Goal: Task Accomplishment & Management: Manage account settings

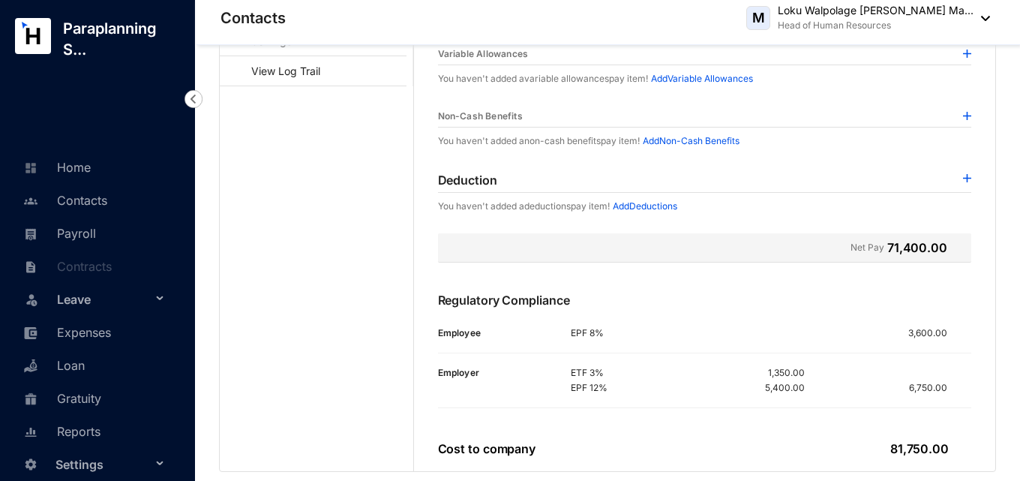
scroll to position [293, 0]
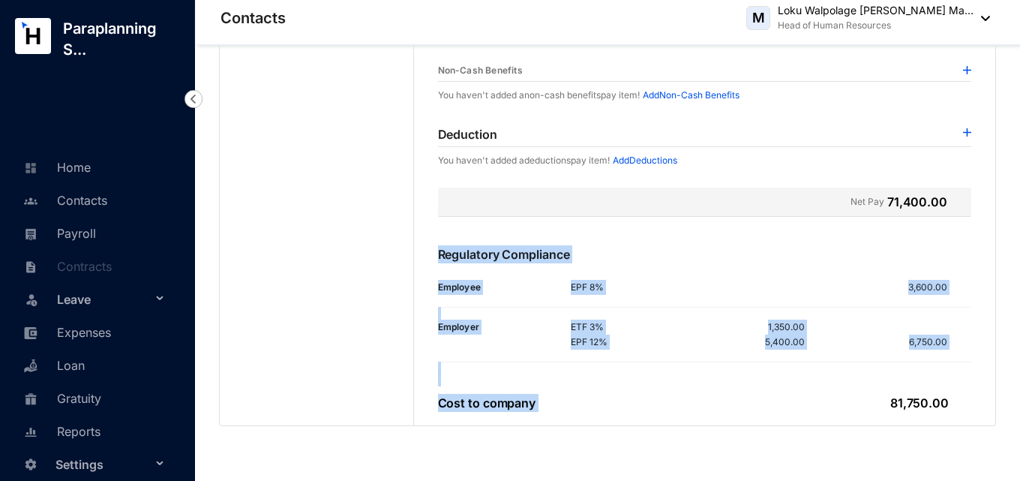
drag, startPoint x: 944, startPoint y: 393, endPoint x: 831, endPoint y: 401, distance: 113.5
click at [831, 401] on div "Earnings Basic Salary Basic Salary EPF/ETF APIT 45,000.00 Fixed Allowances Budg…" at bounding box center [705, 121] width 582 height 607
click at [831, 401] on div "Cost to company 81,750.00" at bounding box center [705, 402] width 534 height 33
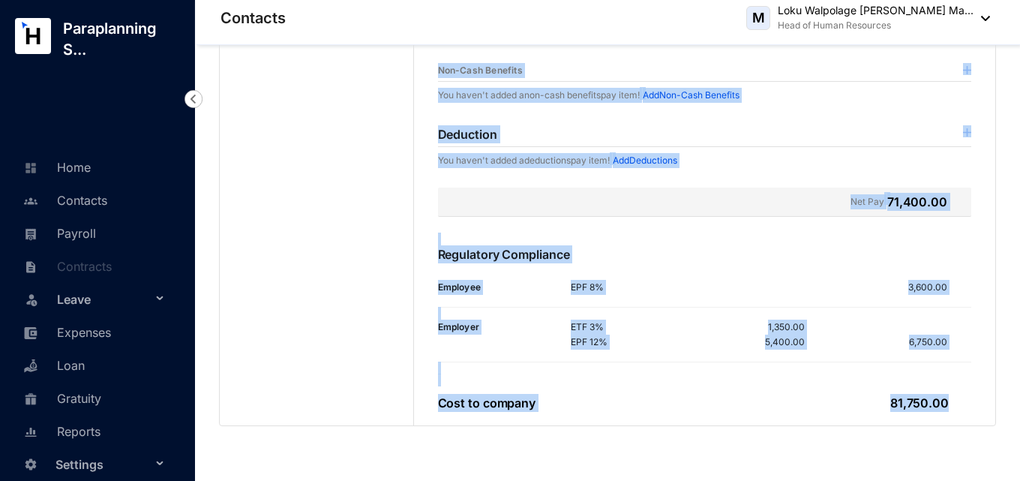
drag, startPoint x: 978, startPoint y: 407, endPoint x: 338, endPoint y: 168, distance: 682.9
click at [338, 168] on div "Personal Details Employment Details Pay Details Bank Details Loan Details Docum…" at bounding box center [607, 98] width 775 height 655
click at [325, 229] on main "Personal Details Employment Details Pay Details Bank Details Loan Details Docum…" at bounding box center [316, 98] width 193 height 655
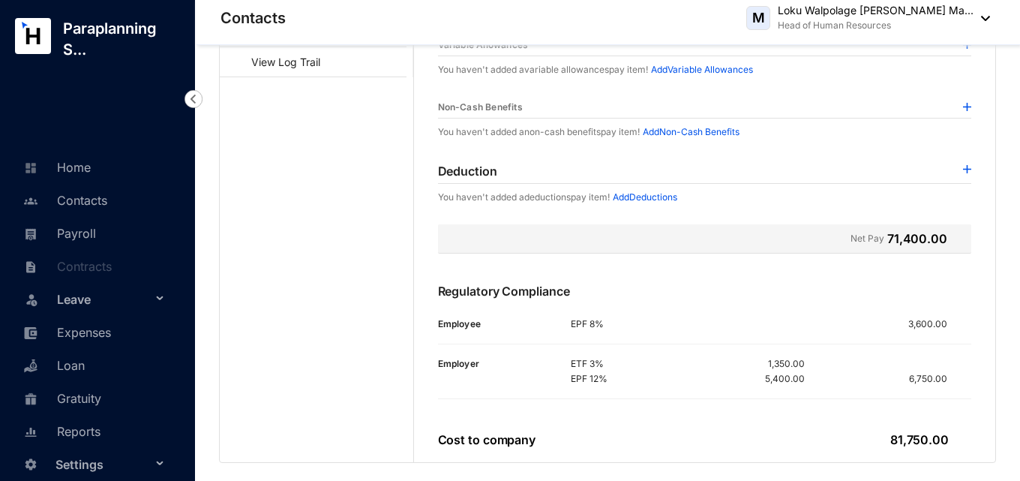
scroll to position [0, 0]
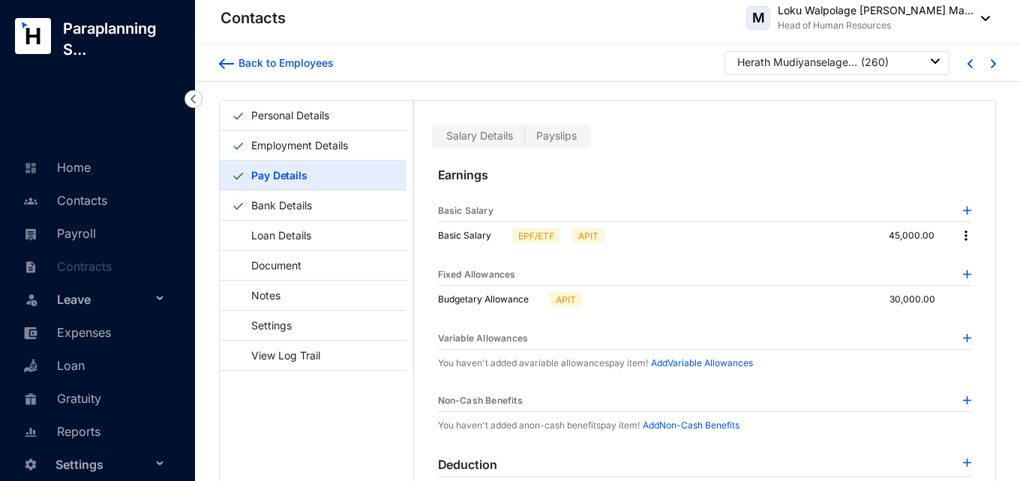
click at [844, 70] on div "Herath Mudiyanselage [PERSON_NAME] ( 260 )" at bounding box center [836, 63] width 225 height 24
click at [841, 61] on div "Herath Mudiyanselage [PERSON_NAME]" at bounding box center [797, 62] width 120 height 15
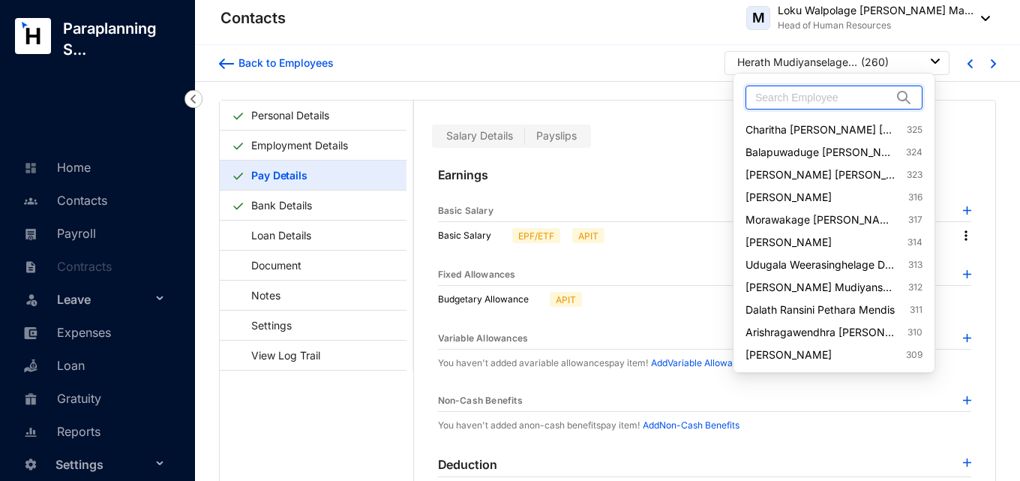
click at [788, 102] on input "text" at bounding box center [823, 97] width 136 height 22
type input "ashika"
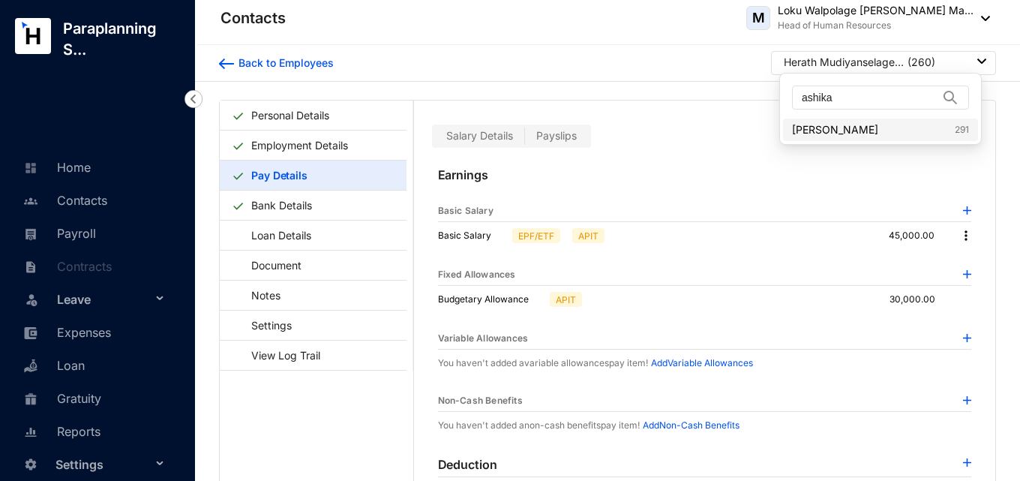
click at [847, 137] on link "[PERSON_NAME] 291" at bounding box center [880, 129] width 177 height 15
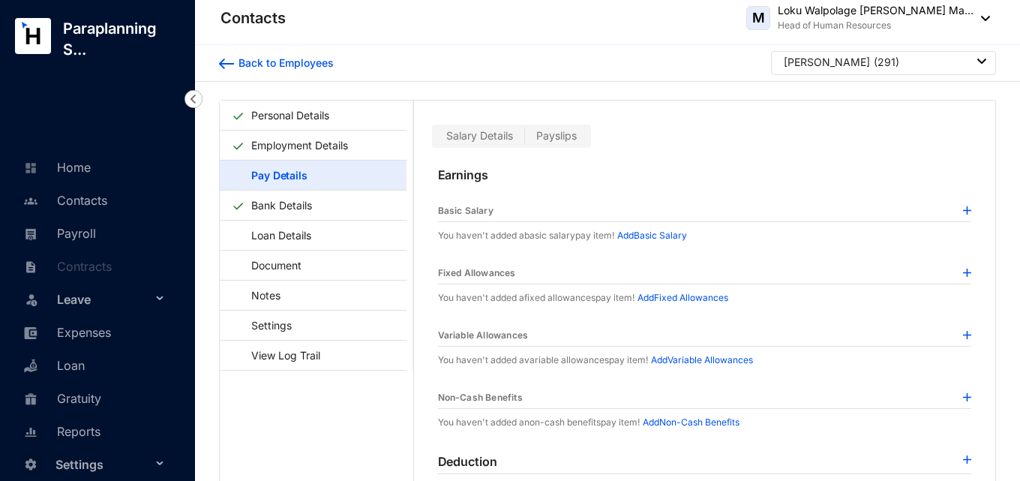
click at [550, 133] on span "Payslips" at bounding box center [556, 135] width 40 height 13
click at [525, 139] on input "Payslips" at bounding box center [525, 139] width 0 height 0
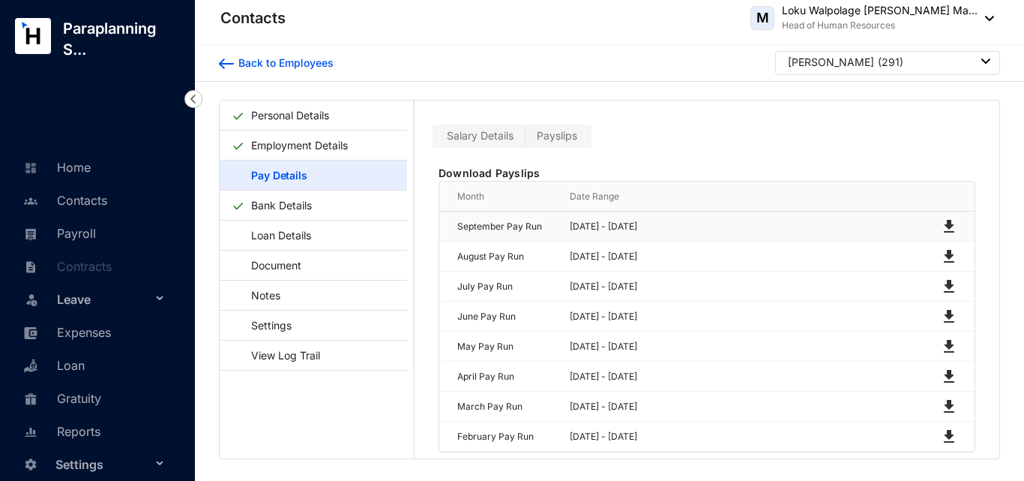
click at [944, 223] on img at bounding box center [949, 226] width 18 height 18
click at [288, 111] on link "Personal Details" at bounding box center [290, 115] width 90 height 31
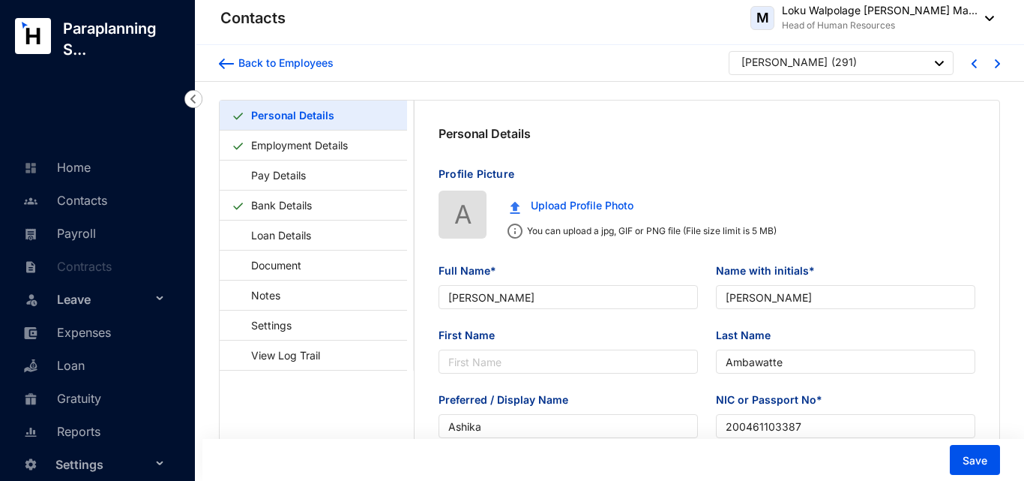
type input "[DATE]"
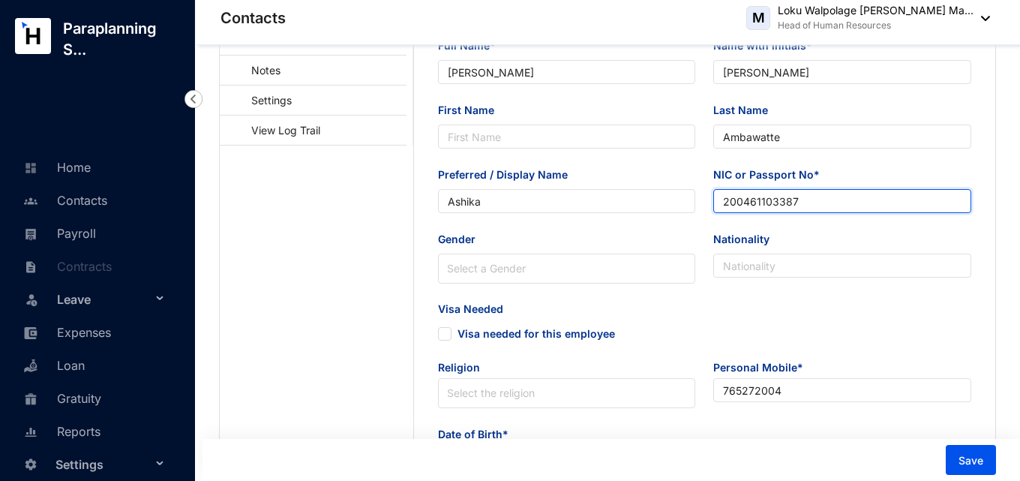
click at [755, 198] on input "200461103387" at bounding box center [842, 201] width 258 height 24
